Goal: Task Accomplishment & Management: Use online tool/utility

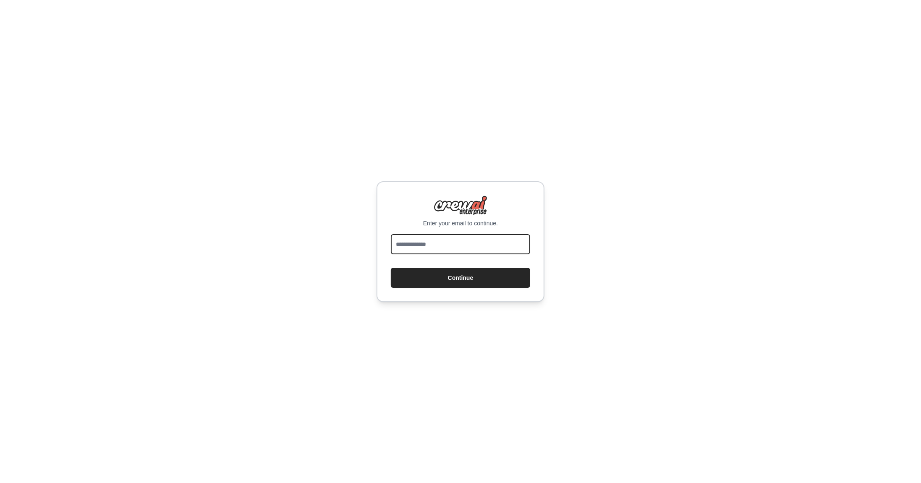
click at [468, 243] on input "email" at bounding box center [460, 244] width 139 height 20
type input "**********"
click at [391, 268] on button "Continue" at bounding box center [460, 278] width 139 height 20
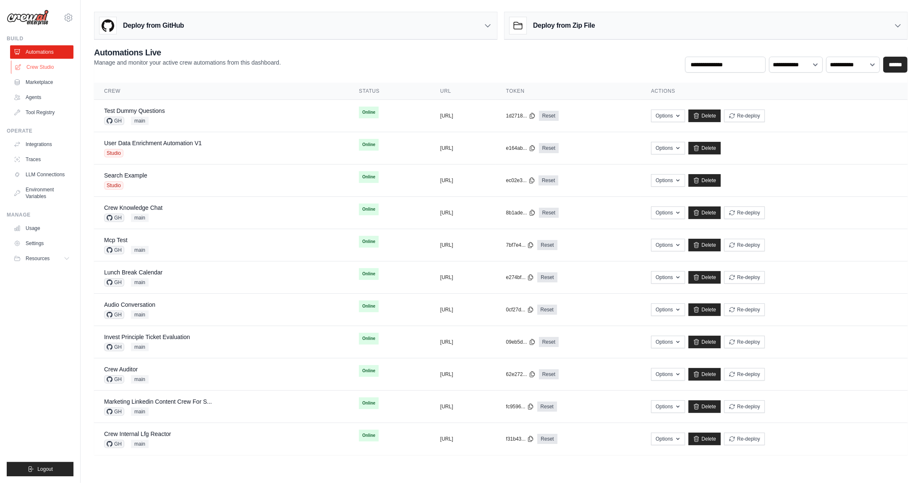
click at [55, 68] on link "Crew Studio" at bounding box center [42, 66] width 63 height 13
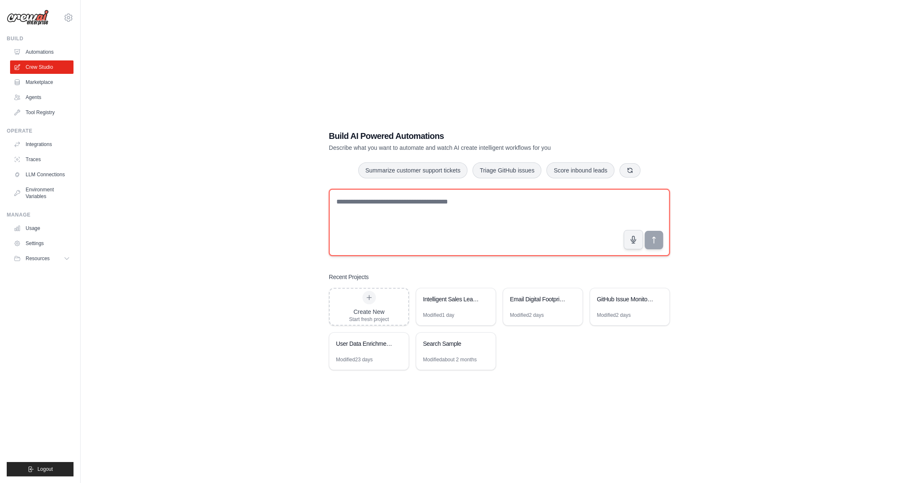
click at [463, 224] on textarea at bounding box center [499, 222] width 341 height 67
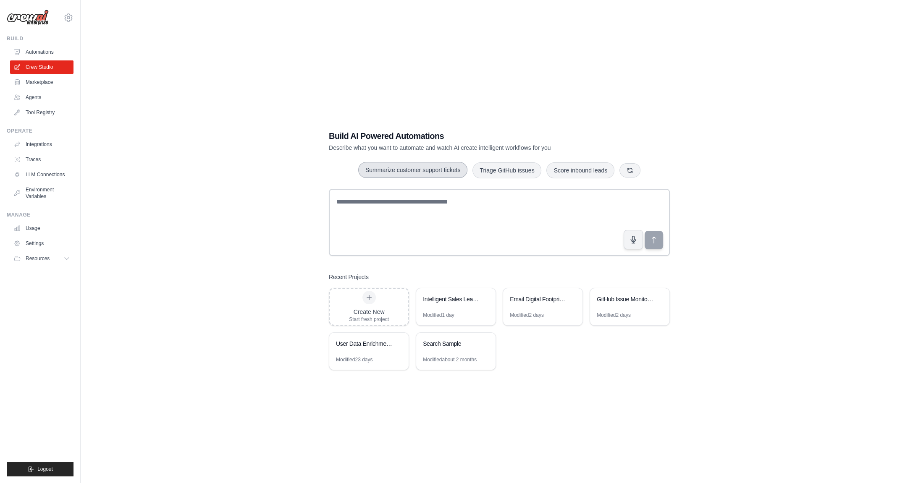
click at [433, 173] on button "Summarize customer support tickets" at bounding box center [412, 170] width 109 height 16
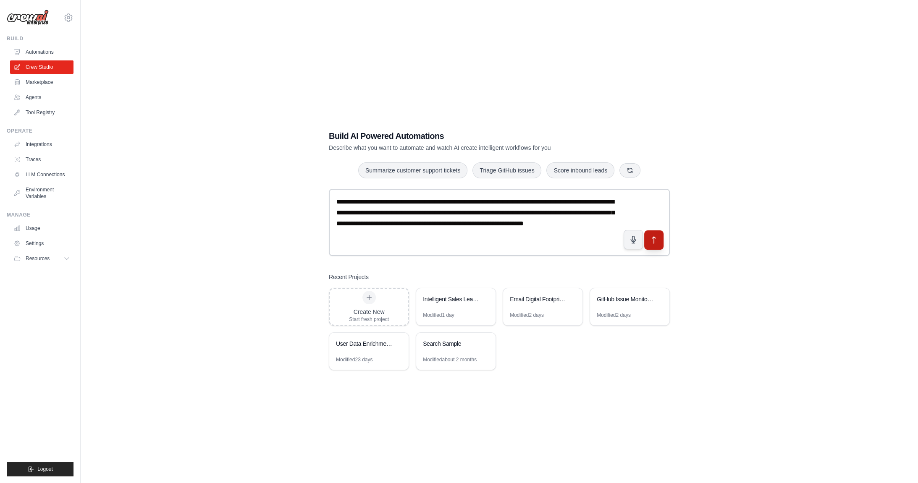
click at [657, 238] on icon "submit" at bounding box center [653, 239] width 9 height 9
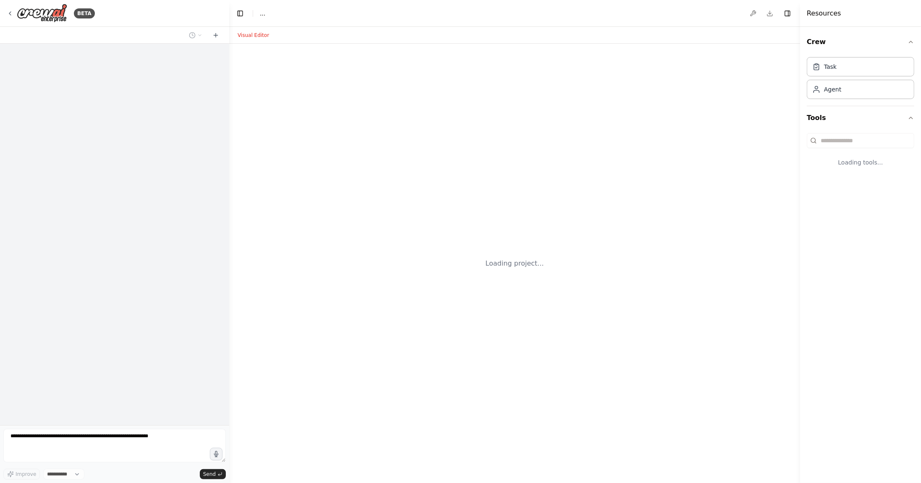
select select "****"
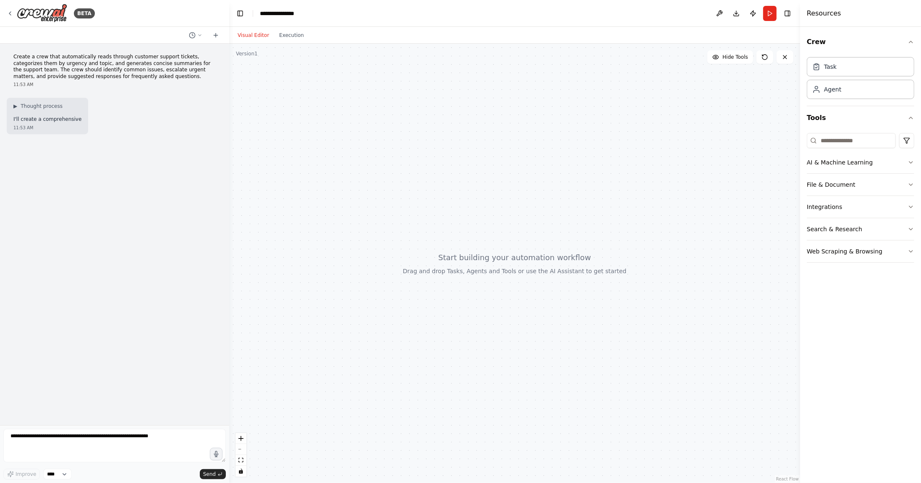
click at [793, 14] on header "**********" at bounding box center [514, 13] width 571 height 27
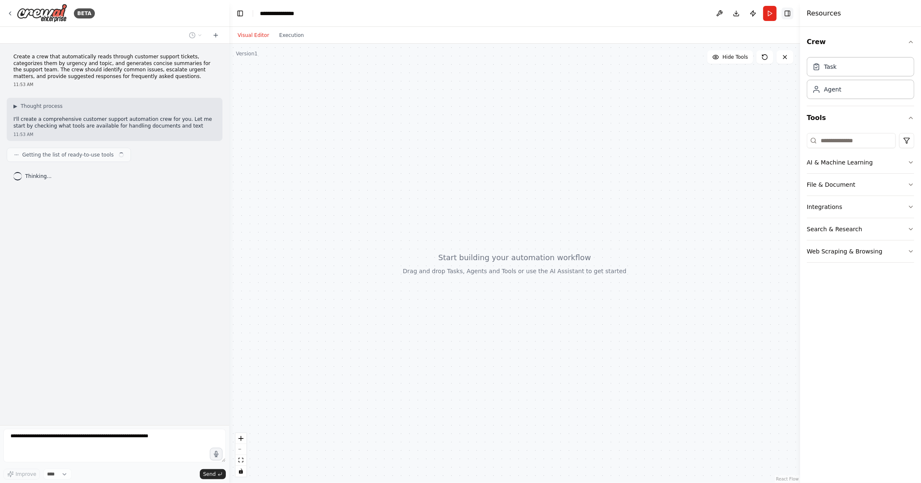
click at [789, 14] on button "Toggle Right Sidebar" at bounding box center [788, 14] width 12 height 12
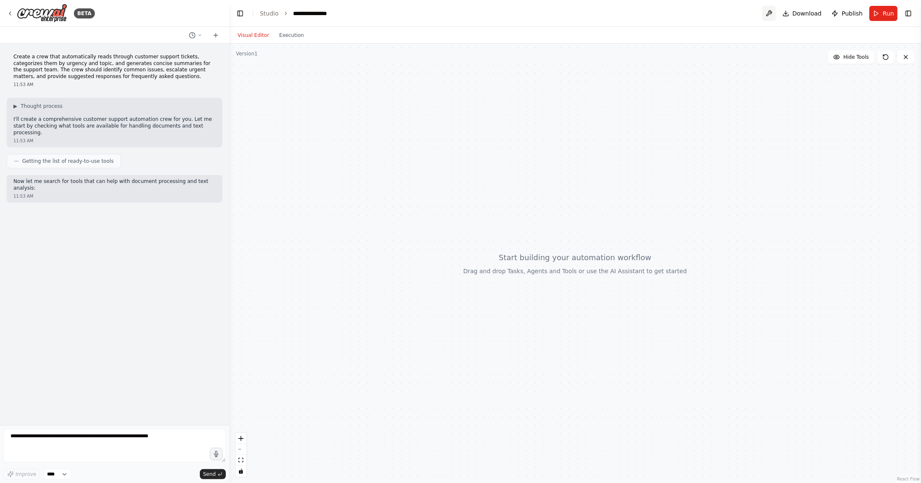
click at [774, 13] on button at bounding box center [768, 13] width 13 height 15
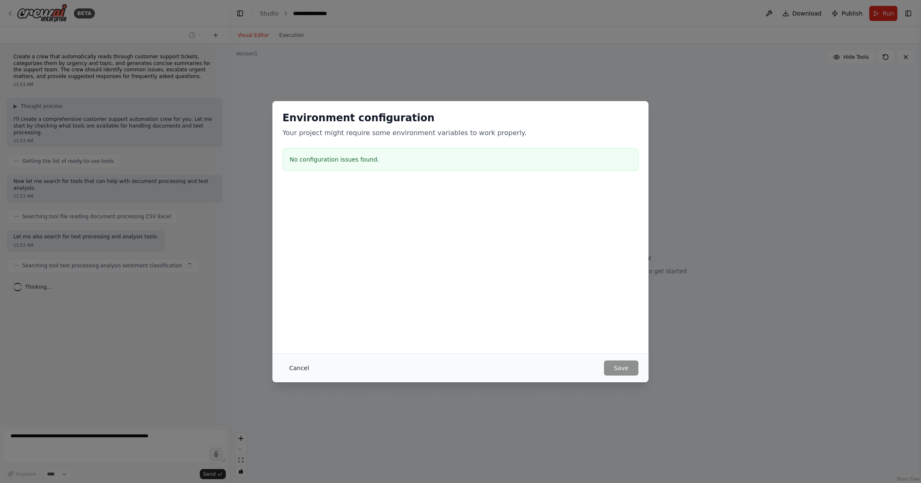
click at [306, 369] on button "Cancel" at bounding box center [298, 368] width 33 height 15
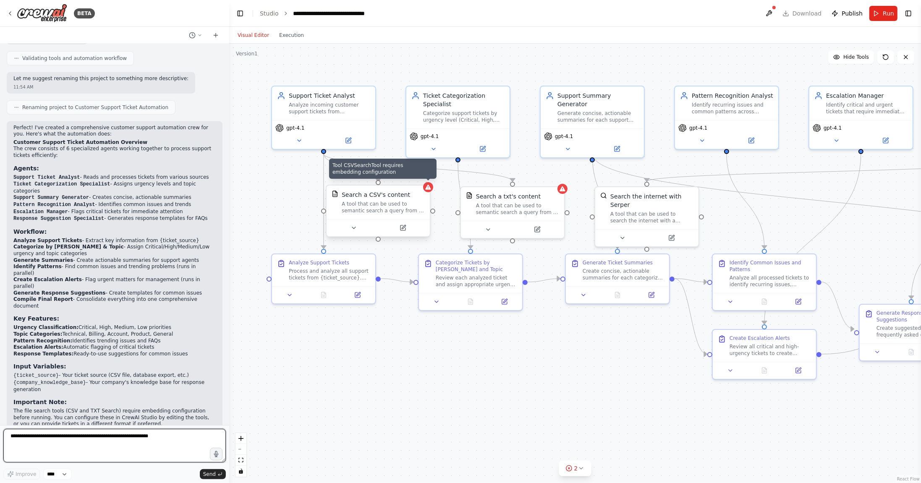
scroll to position [695, 0]
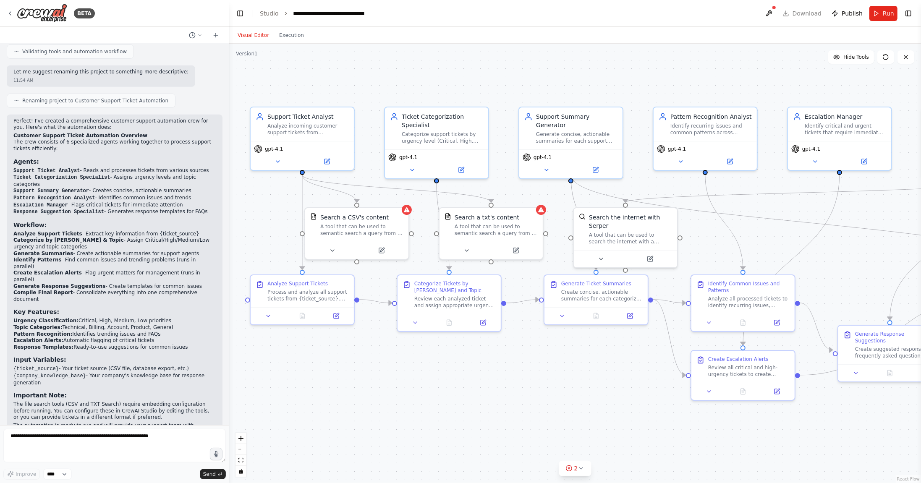
drag, startPoint x: 534, startPoint y: 172, endPoint x: 515, endPoint y: 193, distance: 28.2
click at [515, 193] on div ".deletable-edge-delete-btn { width: 20px; height: 20px; border: 0px solid #ffff…" at bounding box center [575, 263] width 692 height 439
click at [336, 249] on icon at bounding box center [335, 249] width 7 height 7
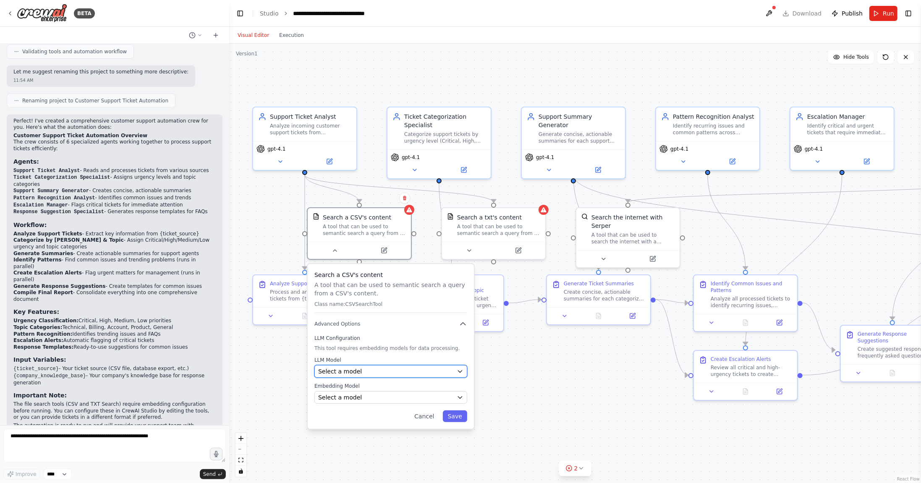
click at [361, 371] on div "Select a model" at bounding box center [385, 371] width 135 height 8
click at [392, 343] on div "LLM Configuration This tool requires embedding models for data processing. LLM …" at bounding box center [390, 369] width 153 height 69
click at [425, 416] on button "Cancel" at bounding box center [424, 417] width 30 height 12
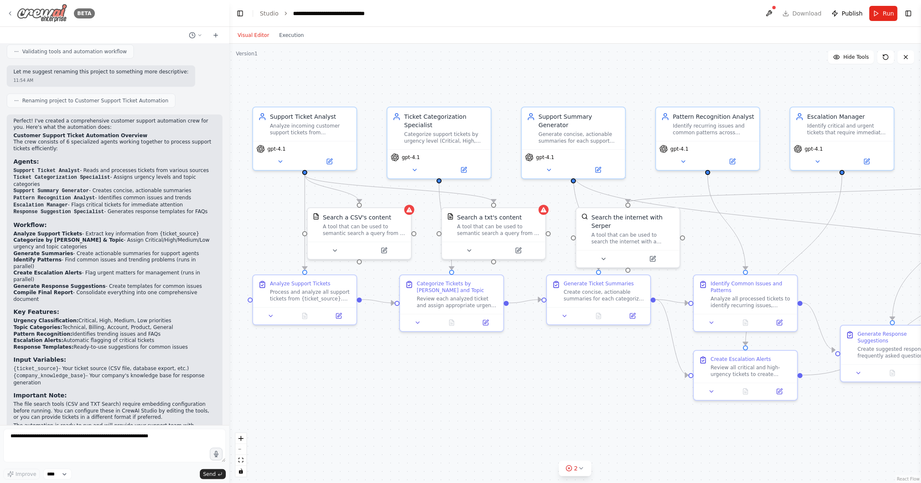
click at [12, 13] on icon at bounding box center [10, 13] width 7 height 7
click at [36, 13] on img at bounding box center [42, 13] width 50 height 19
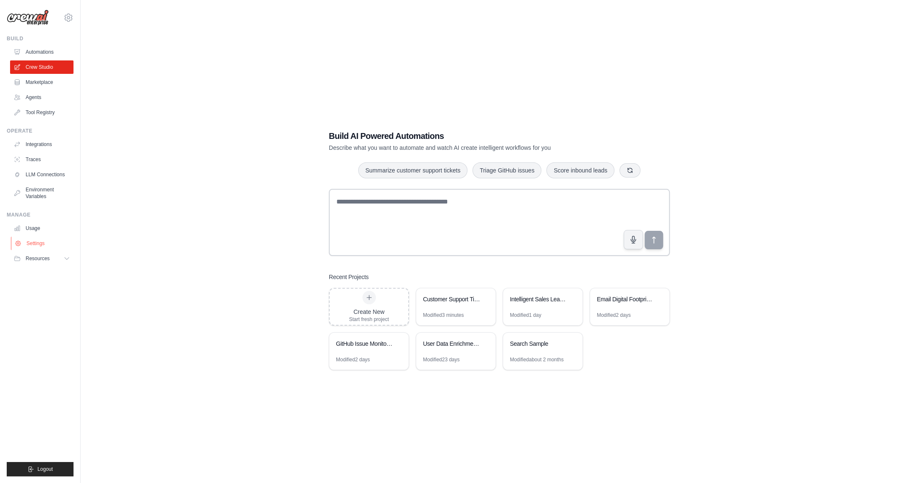
click at [39, 244] on link "Settings" at bounding box center [42, 243] width 63 height 13
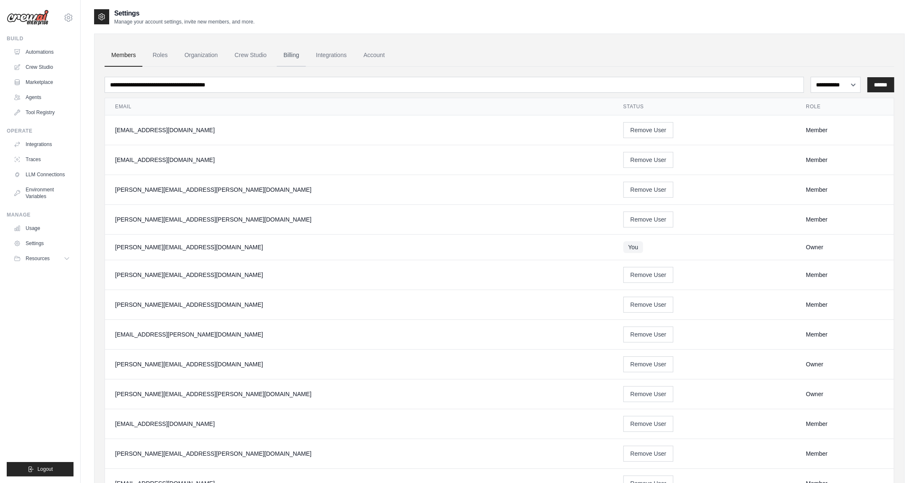
click at [277, 55] on link "Billing" at bounding box center [291, 55] width 29 height 23
click at [265, 53] on link "Crew Studio" at bounding box center [250, 55] width 45 height 23
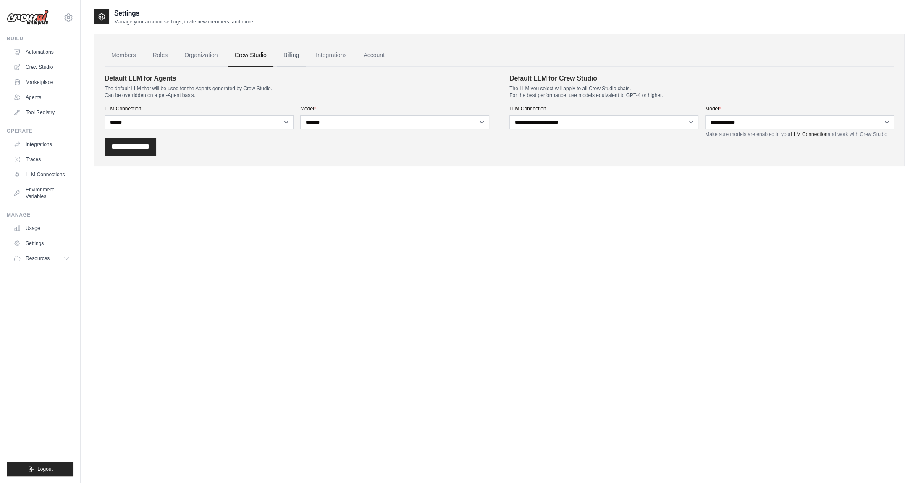
click at [290, 58] on link "Billing" at bounding box center [291, 55] width 29 height 23
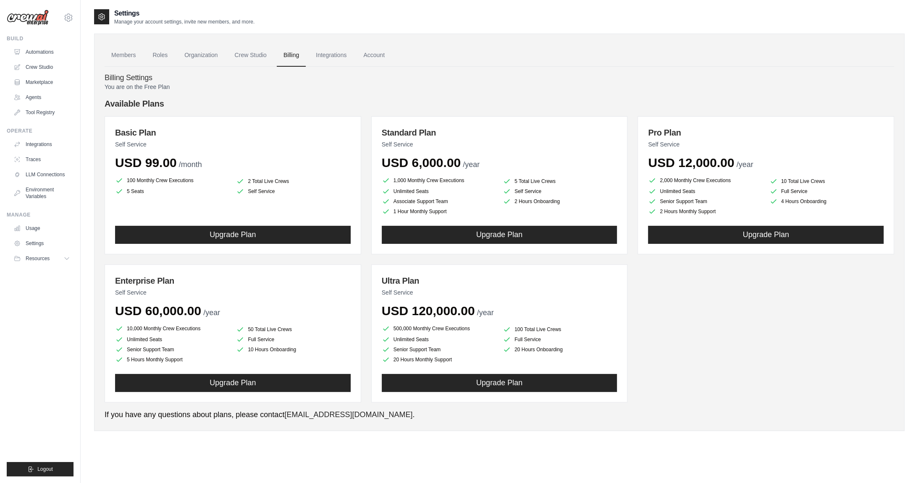
click at [334, 55] on link "Integrations" at bounding box center [331, 55] width 44 height 23
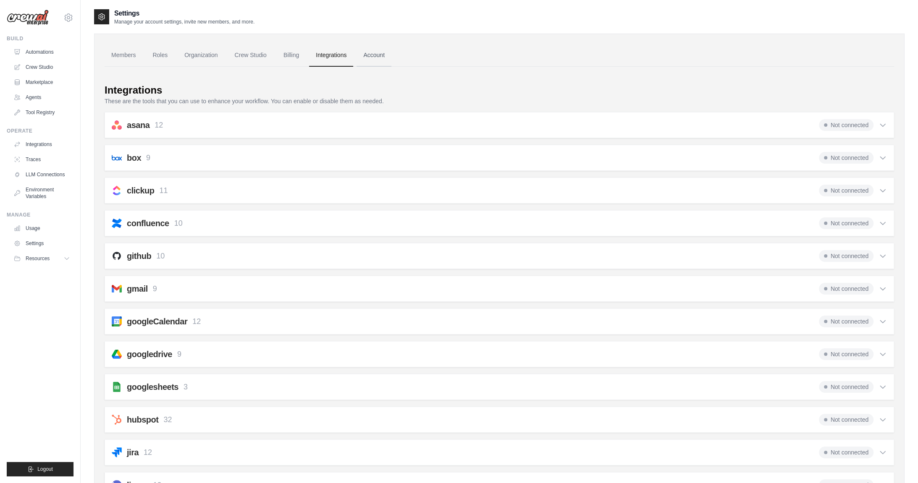
click at [376, 50] on link "Account" at bounding box center [373, 55] width 35 height 23
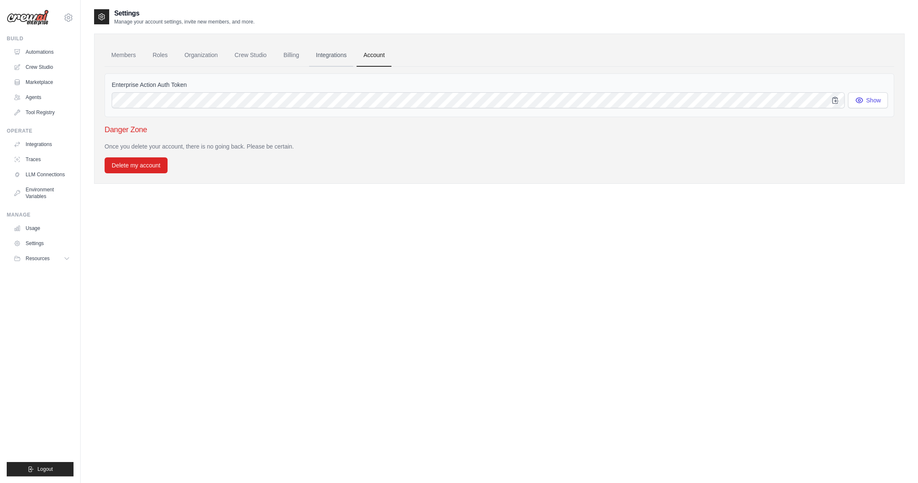
click at [349, 53] on link "Integrations" at bounding box center [331, 55] width 44 height 23
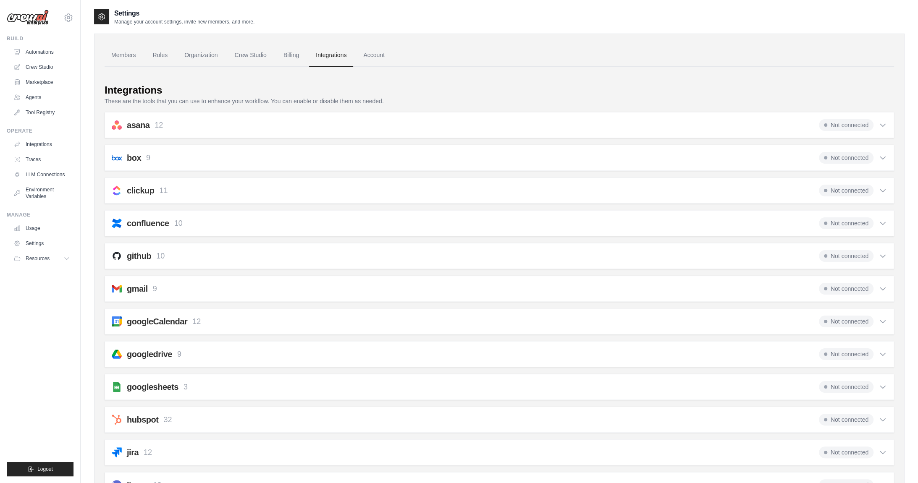
click at [306, 51] on ul "Members Roles Organization Crew Studio Billing Integrations Account" at bounding box center [499, 55] width 789 height 23
click at [296, 56] on link "Billing" at bounding box center [291, 55] width 29 height 23
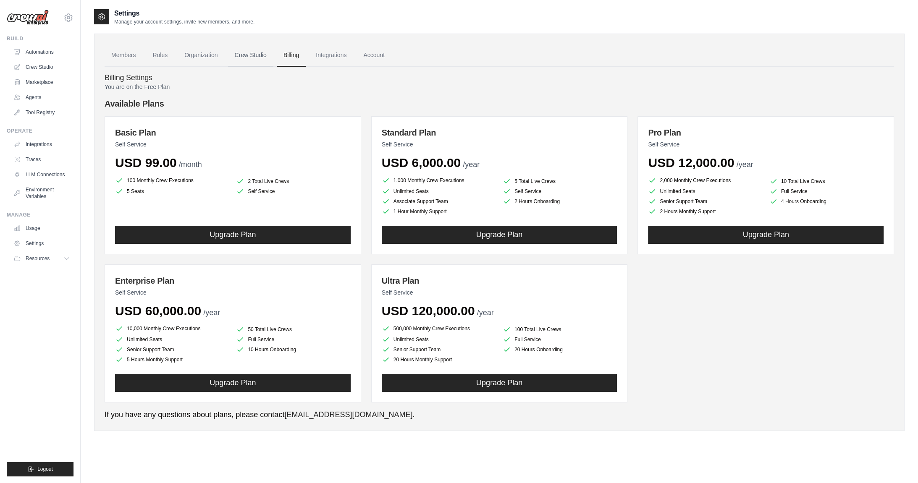
click at [251, 54] on link "Crew Studio" at bounding box center [250, 55] width 45 height 23
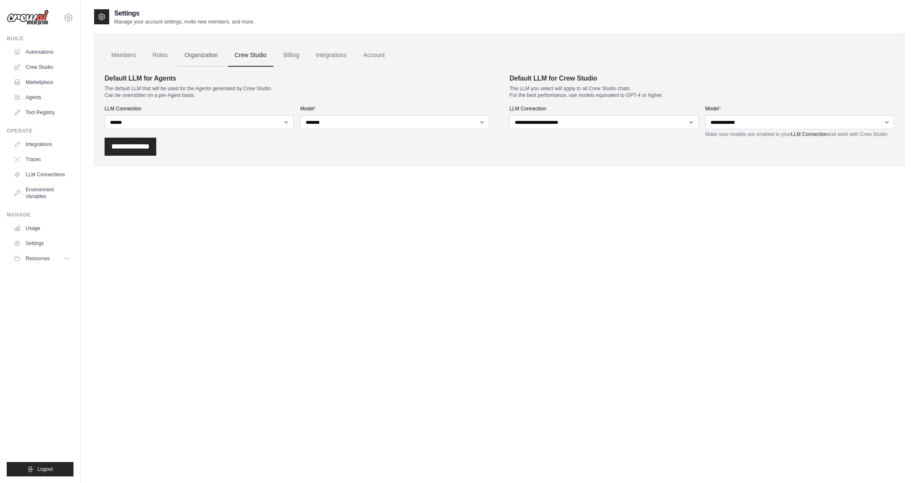
click at [207, 54] on link "Organization" at bounding box center [201, 55] width 47 height 23
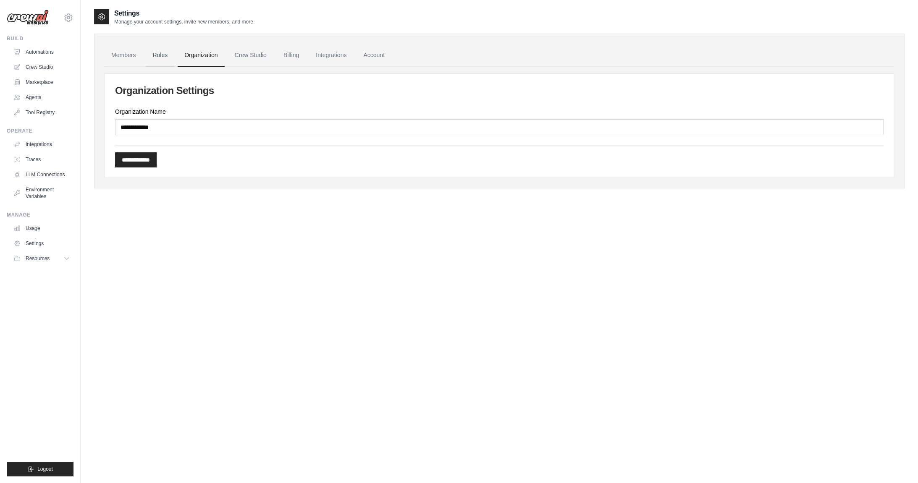
click at [161, 54] on link "Roles" at bounding box center [160, 55] width 29 height 23
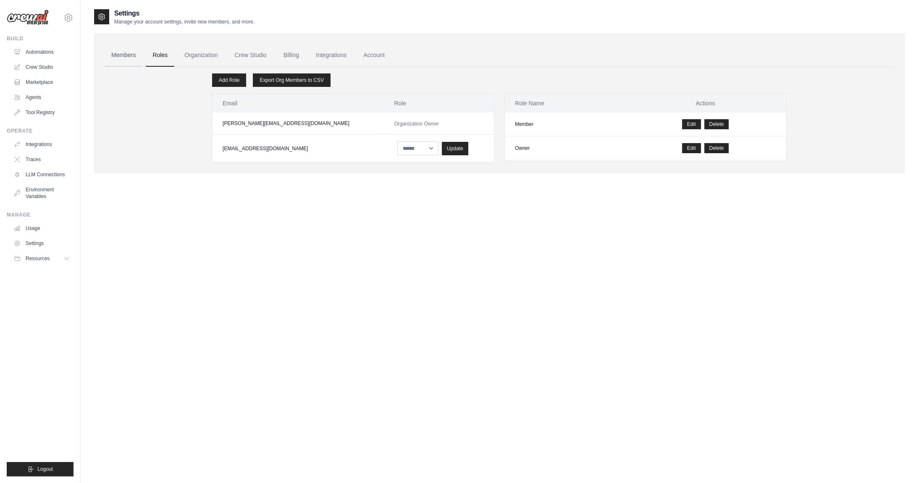
click at [126, 56] on link "Members" at bounding box center [124, 55] width 38 height 23
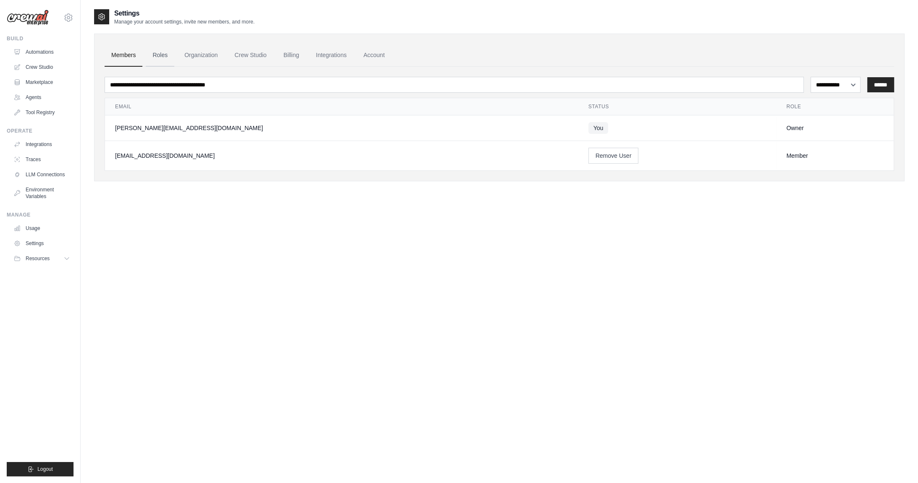
click at [155, 56] on link "Roles" at bounding box center [160, 55] width 29 height 23
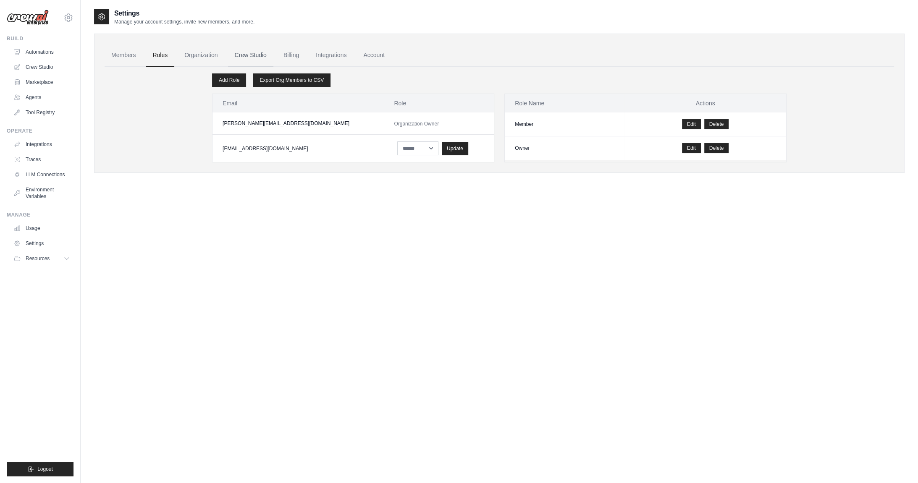
click at [244, 57] on link "Crew Studio" at bounding box center [250, 55] width 45 height 23
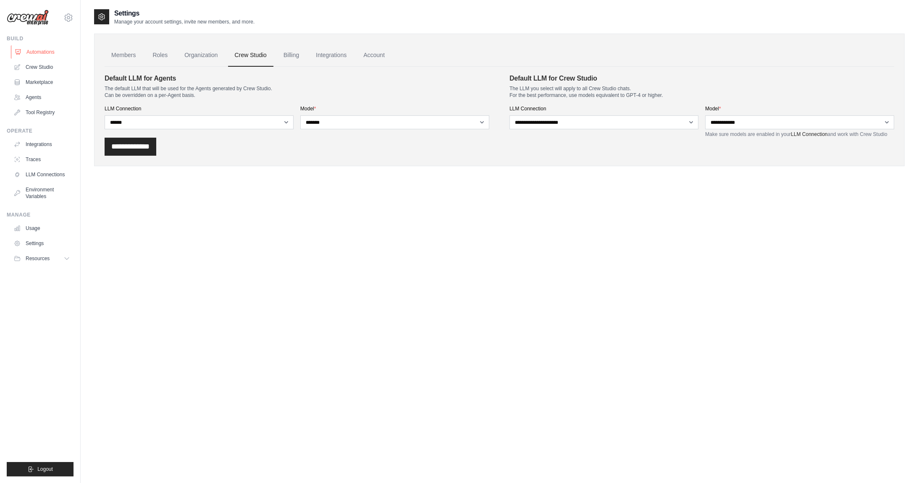
click at [43, 51] on link "Automations" at bounding box center [42, 51] width 63 height 13
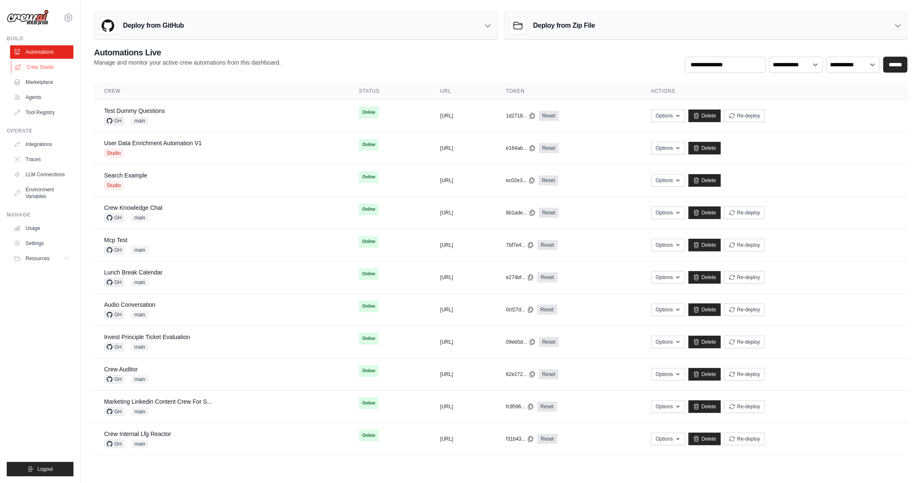
click at [51, 68] on link "Crew Studio" at bounding box center [42, 66] width 63 height 13
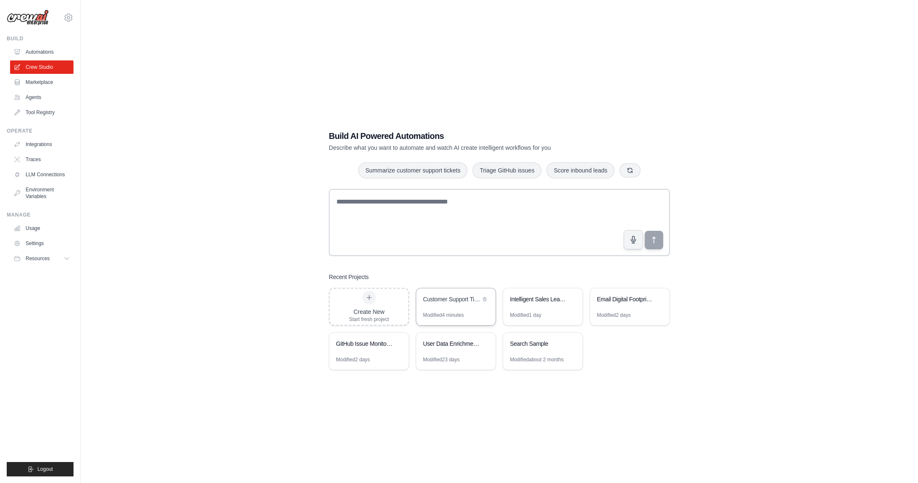
click at [463, 309] on div "Customer Support Ticket Automation" at bounding box center [455, 300] width 79 height 24
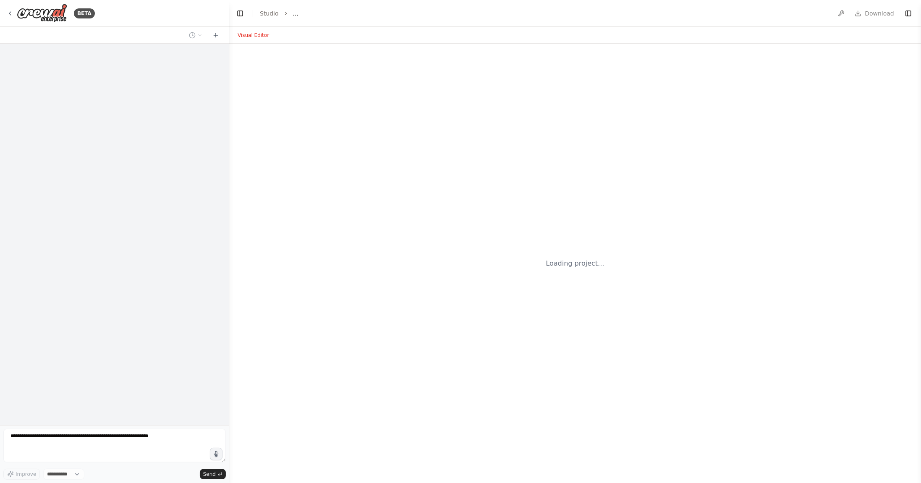
select select "****"
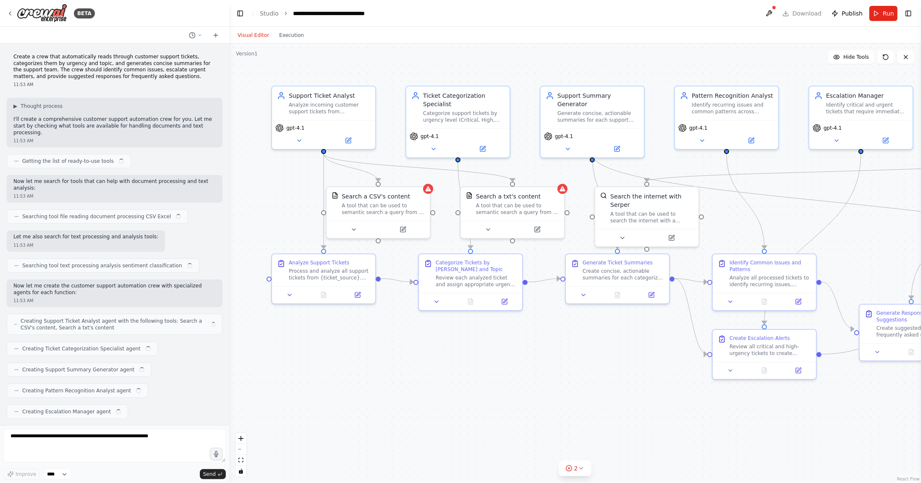
scroll to position [695, 0]
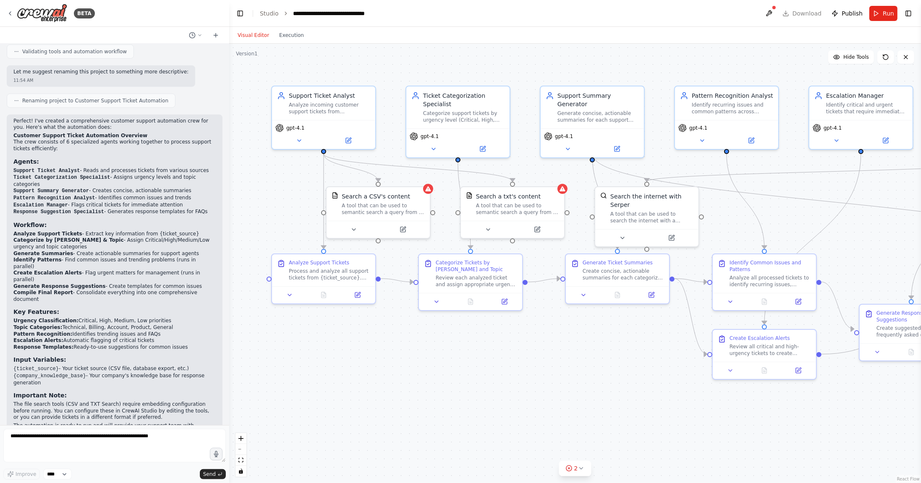
click at [805, 14] on header "**********" at bounding box center [575, 13] width 692 height 27
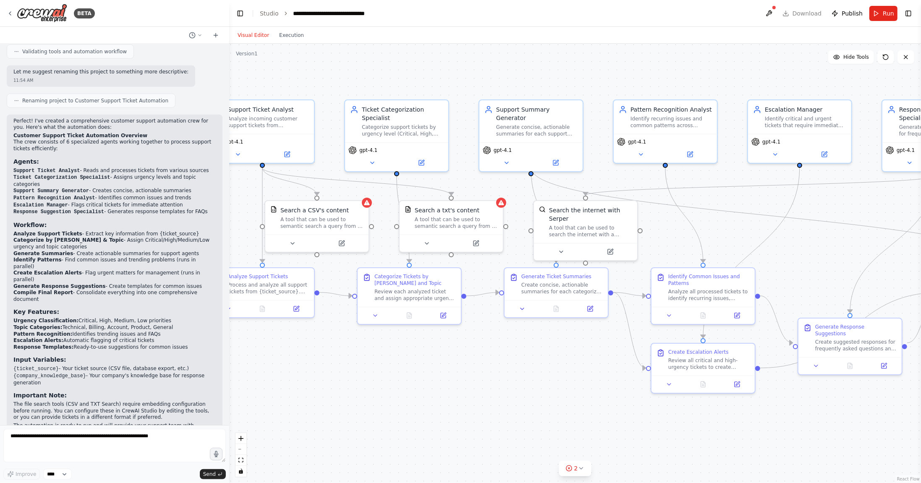
drag, startPoint x: 745, startPoint y: 61, endPoint x: 685, endPoint y: 74, distance: 61.4
click at [685, 74] on div ".deletable-edge-delete-btn { width: 20px; height: 20px; border: 0px solid #ffff…" at bounding box center [575, 263] width 692 height 439
click at [776, 13] on button at bounding box center [768, 13] width 13 height 15
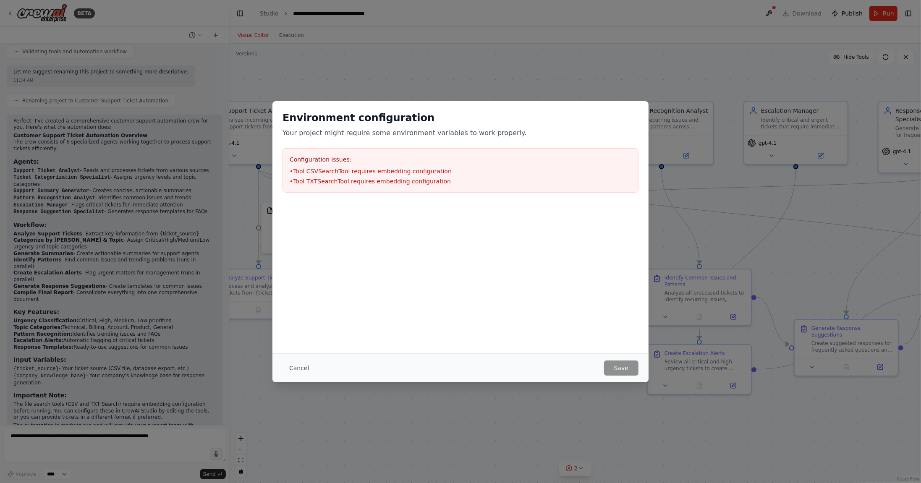
click at [361, 170] on li "• Tool CSVSearchTool requires embedding configuration" at bounding box center [461, 171] width 342 height 8
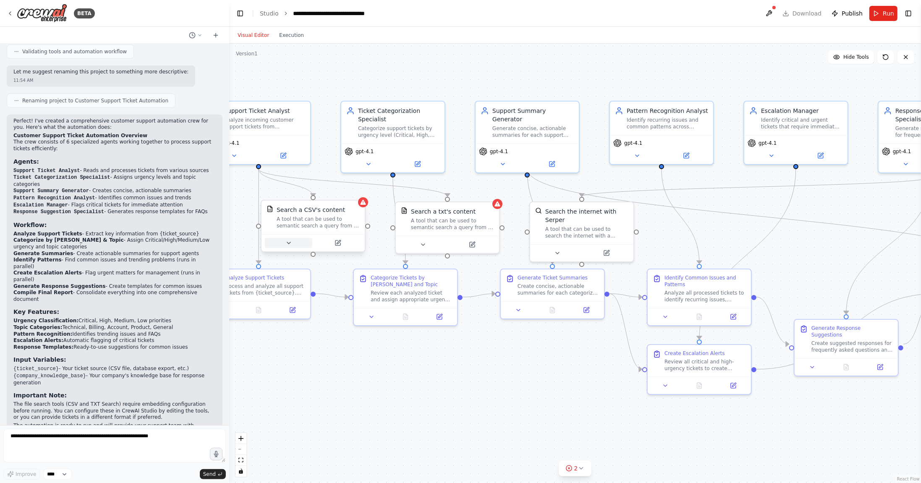
click at [299, 245] on button at bounding box center [288, 243] width 47 height 10
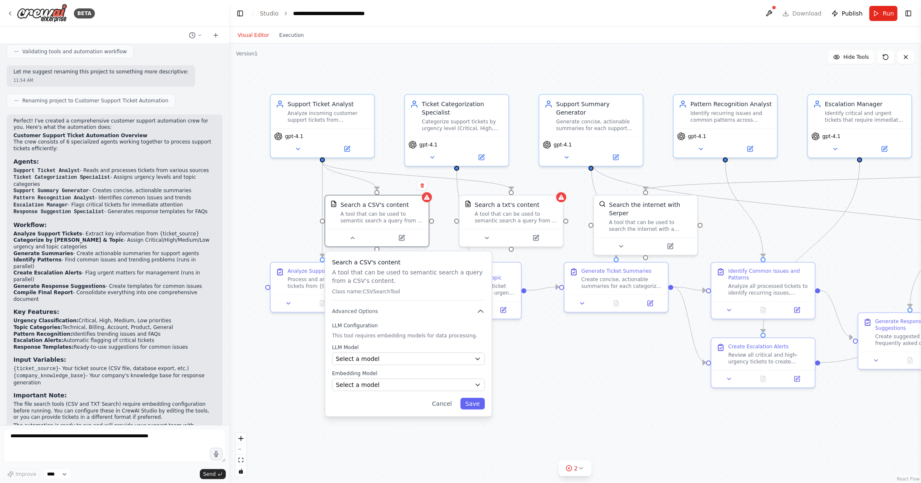
drag, startPoint x: 498, startPoint y: 175, endPoint x: 597, endPoint y: 167, distance: 99.3
click at [597, 167] on div ".deletable-edge-delete-btn { width: 20px; height: 20px; border: 0px solid #ffff…" at bounding box center [575, 263] width 692 height 439
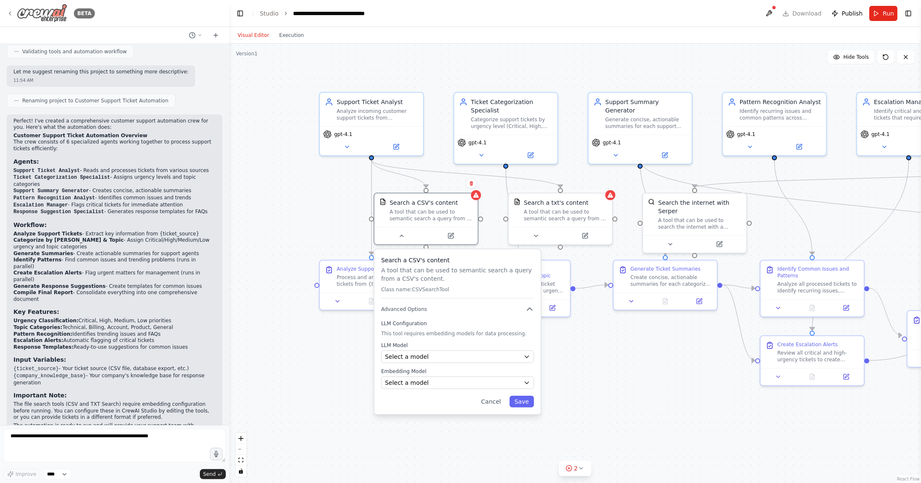
click at [47, 9] on img at bounding box center [42, 13] width 50 height 19
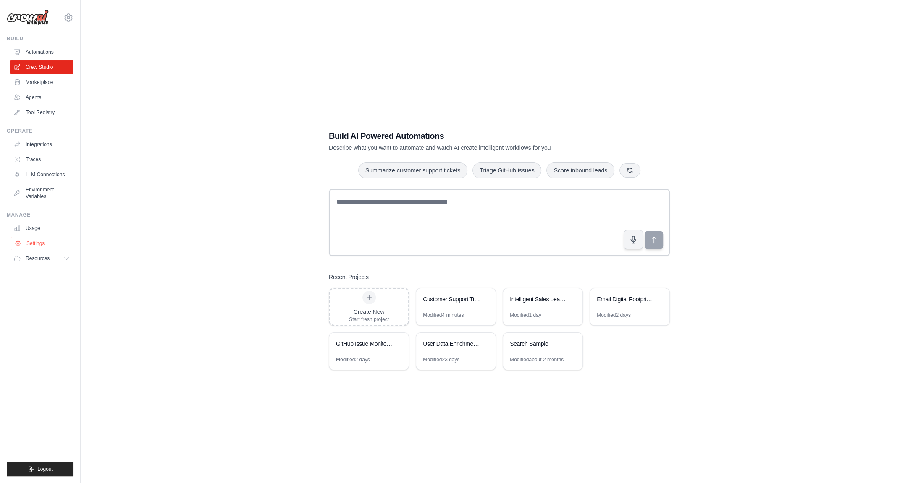
click at [43, 243] on link "Settings" at bounding box center [42, 243] width 63 height 13
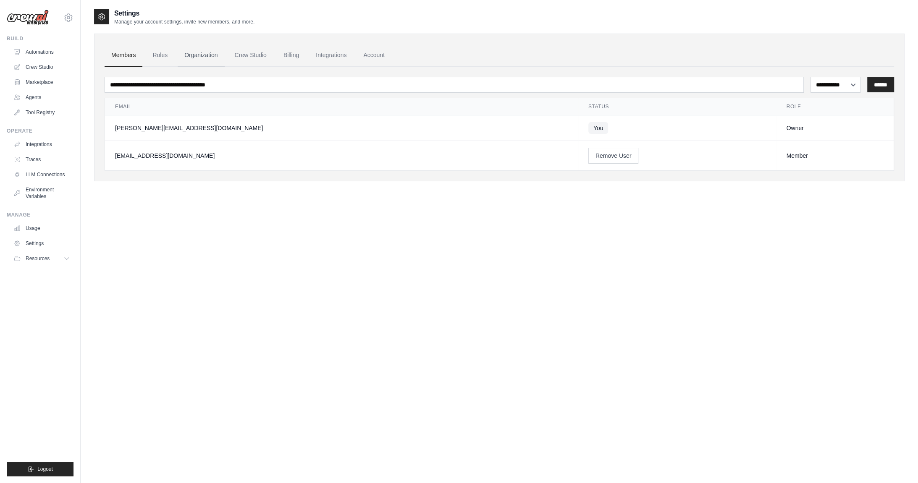
click at [198, 52] on link "Organization" at bounding box center [201, 55] width 47 height 23
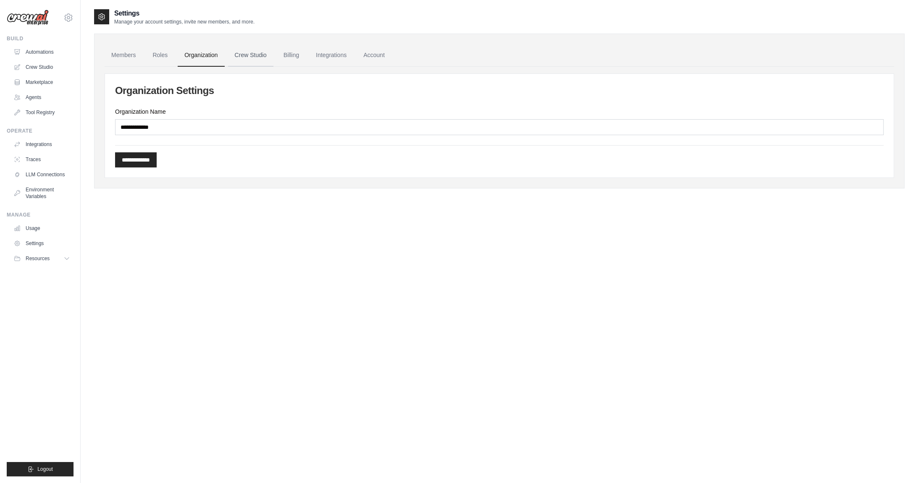
click at [249, 56] on link "Crew Studio" at bounding box center [250, 55] width 45 height 23
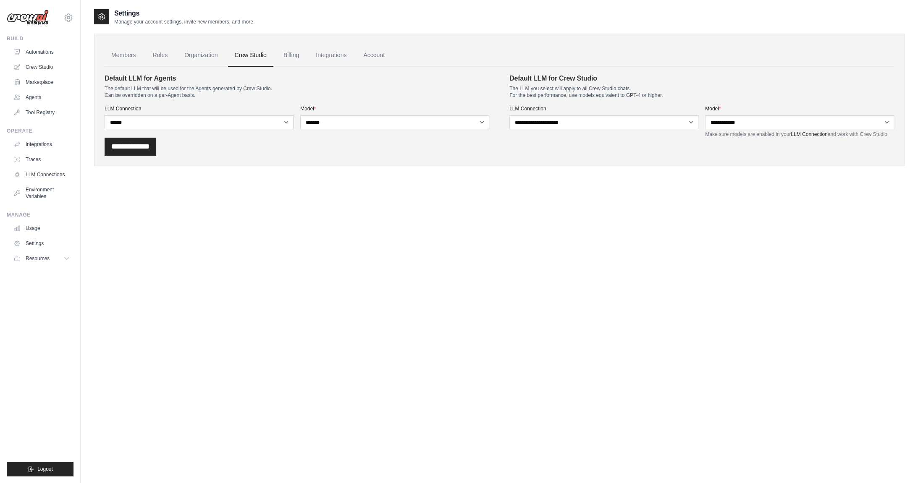
click at [295, 59] on link "Billing" at bounding box center [291, 55] width 29 height 23
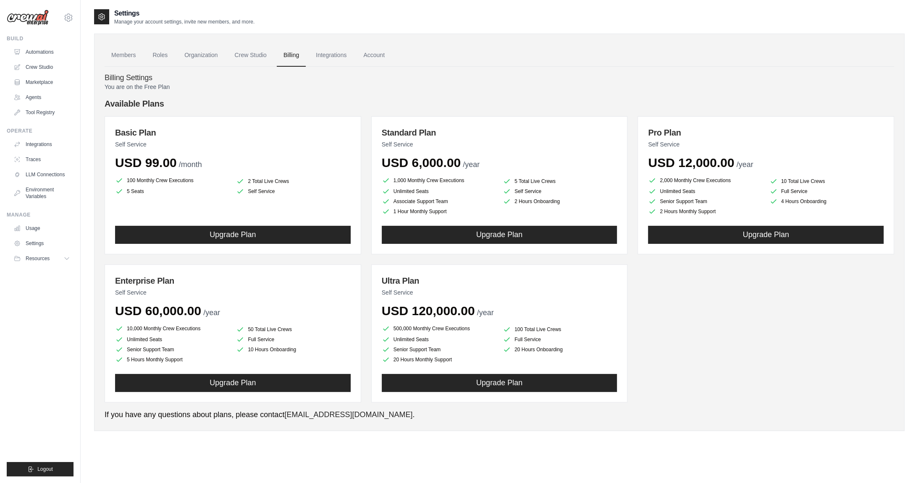
click at [256, 57] on link "Crew Studio" at bounding box center [250, 55] width 45 height 23
